Goal: Check status: Check status

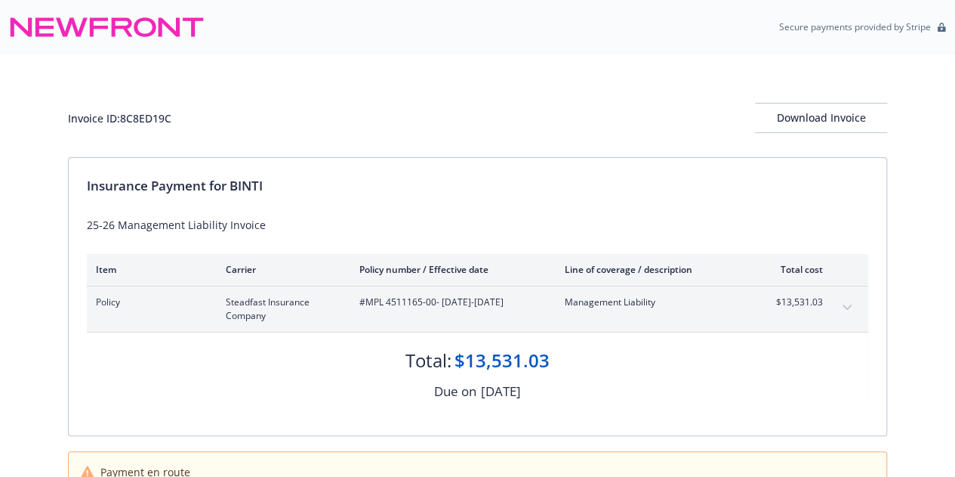
click at [135, 14] on icon at bounding box center [107, 27] width 196 height 36
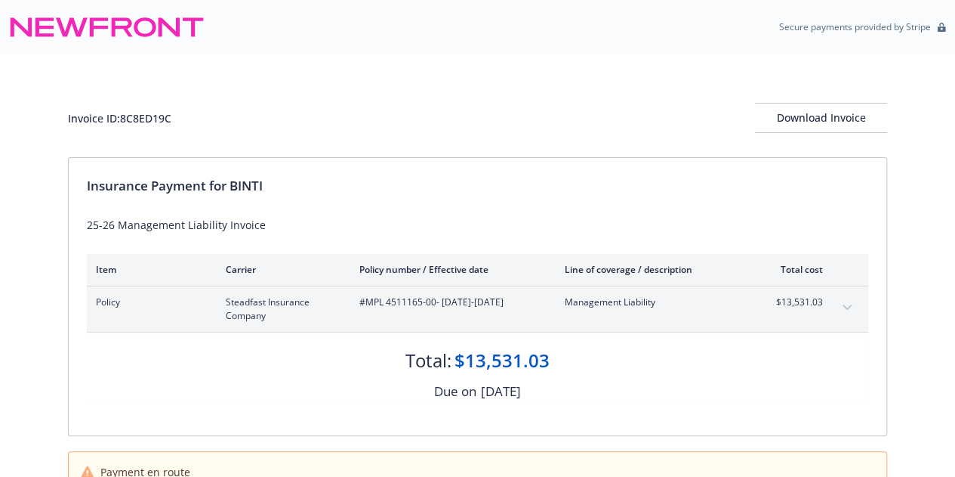
drag, startPoint x: 160, startPoint y: 69, endPoint x: 169, endPoint y: 97, distance: 29.4
click at [164, 88] on div "Invoice ID: 8C8ED19C Download Invoice" at bounding box center [478, 105] width 820 height 103
drag, startPoint x: 554, startPoint y: 384, endPoint x: 573, endPoint y: 378, distance: 20.3
click at [571, 381] on div "Due on [DATE]" at bounding box center [478, 391] width 782 height 20
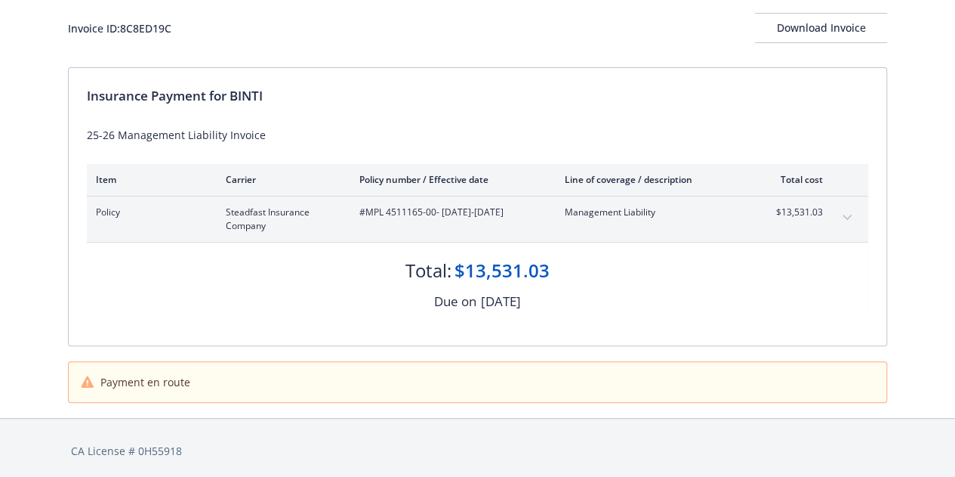
scroll to position [94, 0]
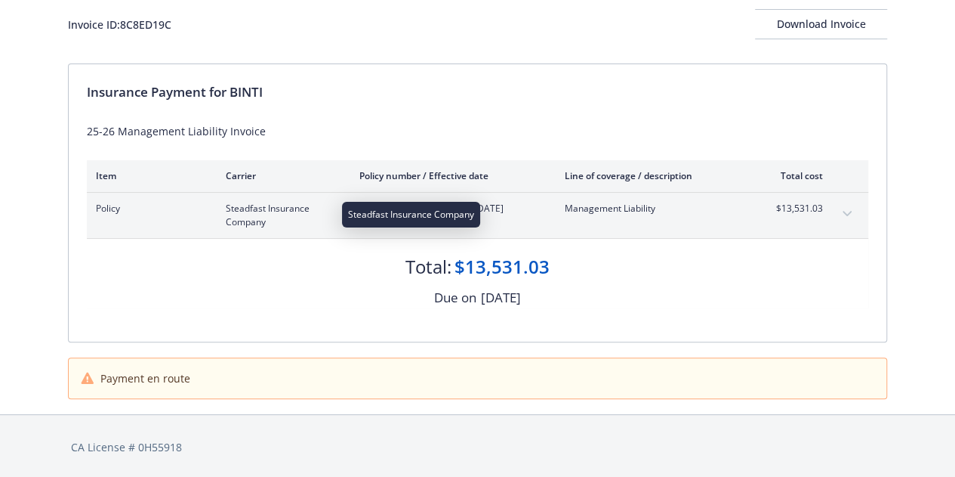
click at [245, 210] on span "Steadfast Insurance Company" at bounding box center [281, 215] width 110 height 27
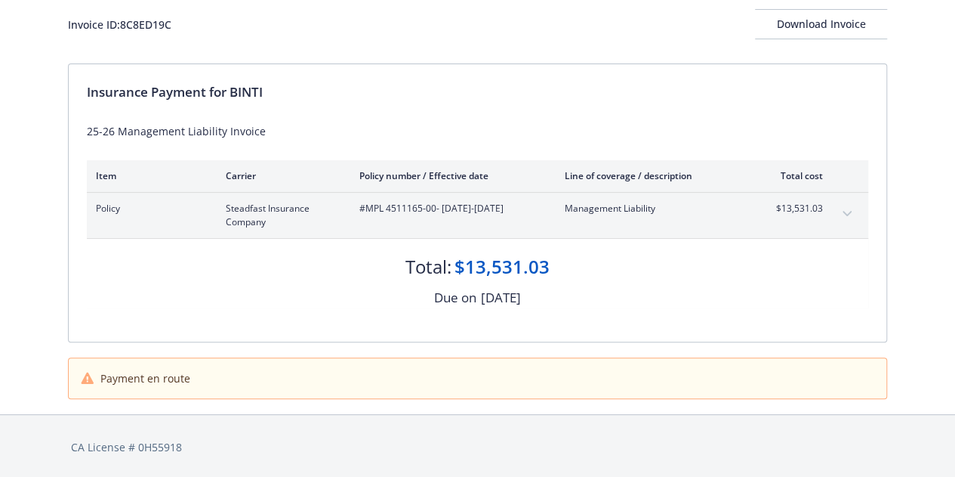
click at [444, 205] on span "#MPL 4511165-00 - [DATE]-[DATE]" at bounding box center [450, 209] width 181 height 14
